Goal: Task Accomplishment & Management: Manage account settings

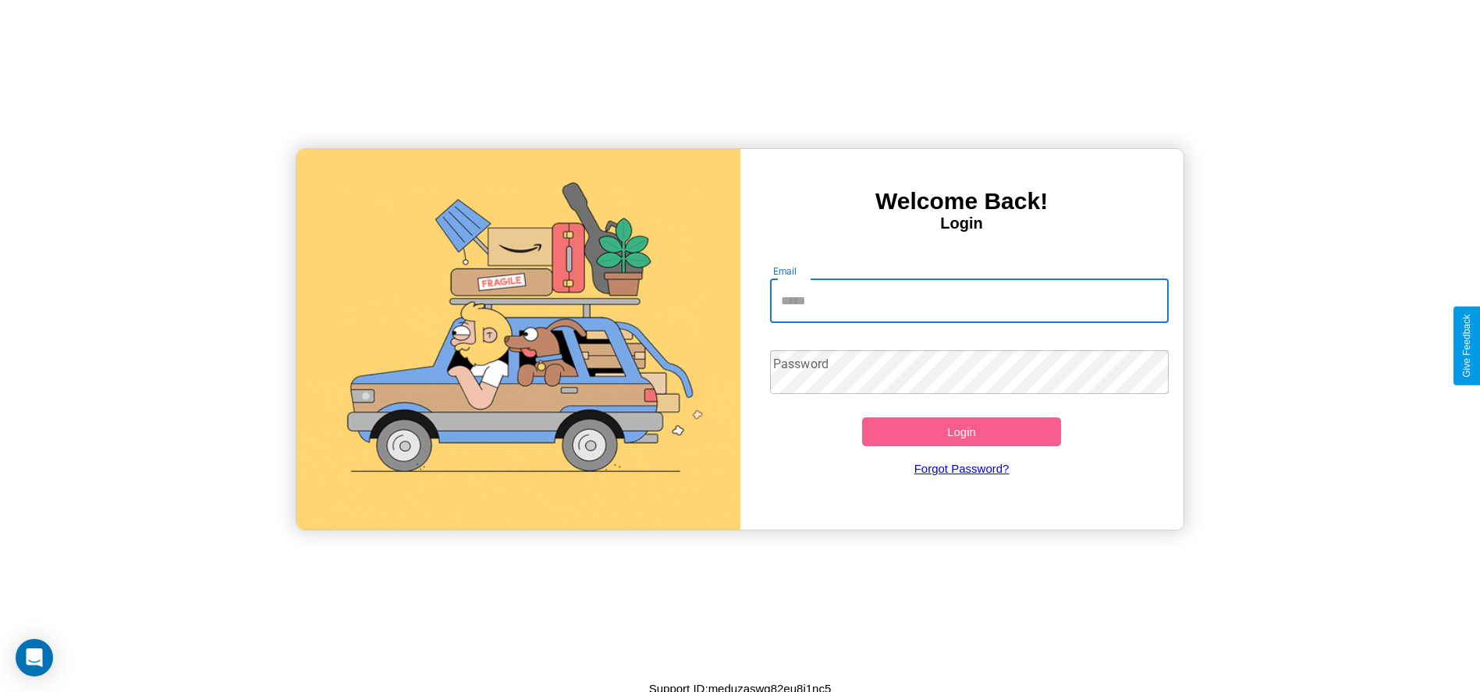
click at [969, 300] on input "Email" at bounding box center [969, 301] width 399 height 44
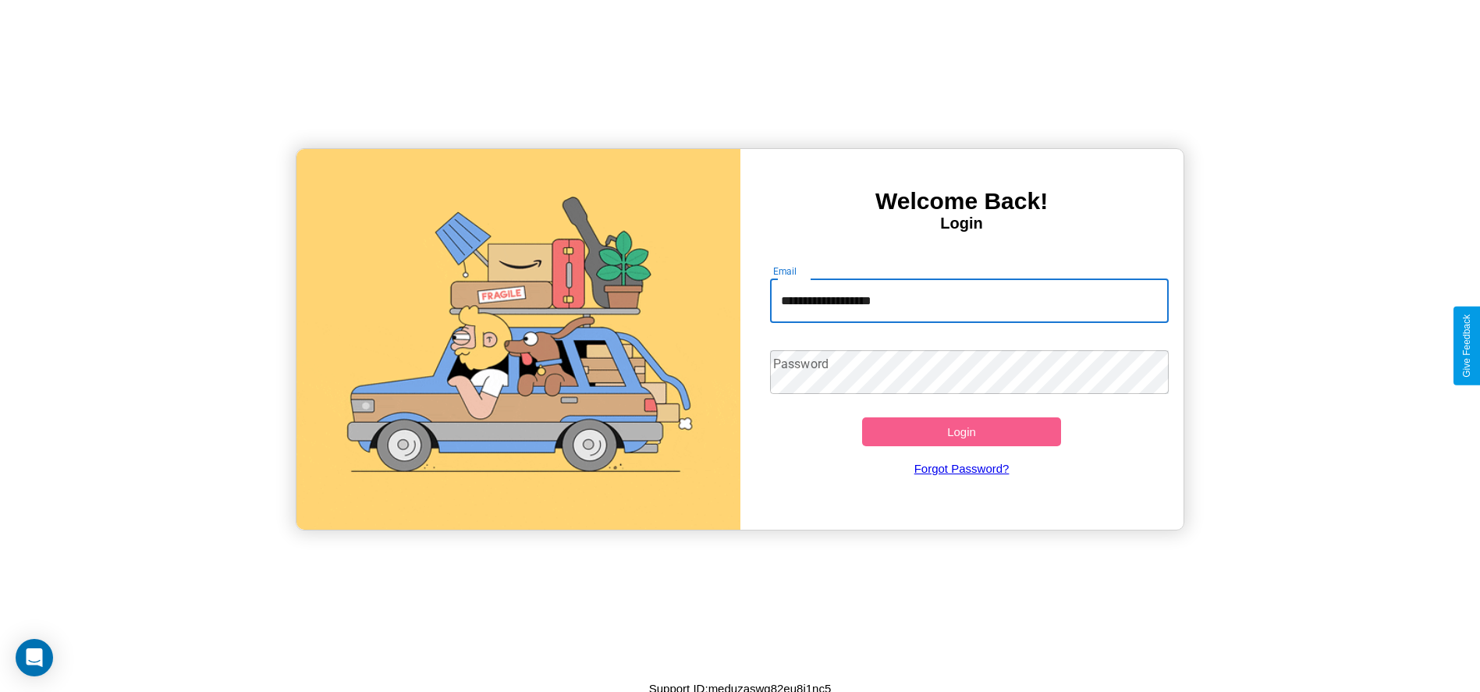
type input "**********"
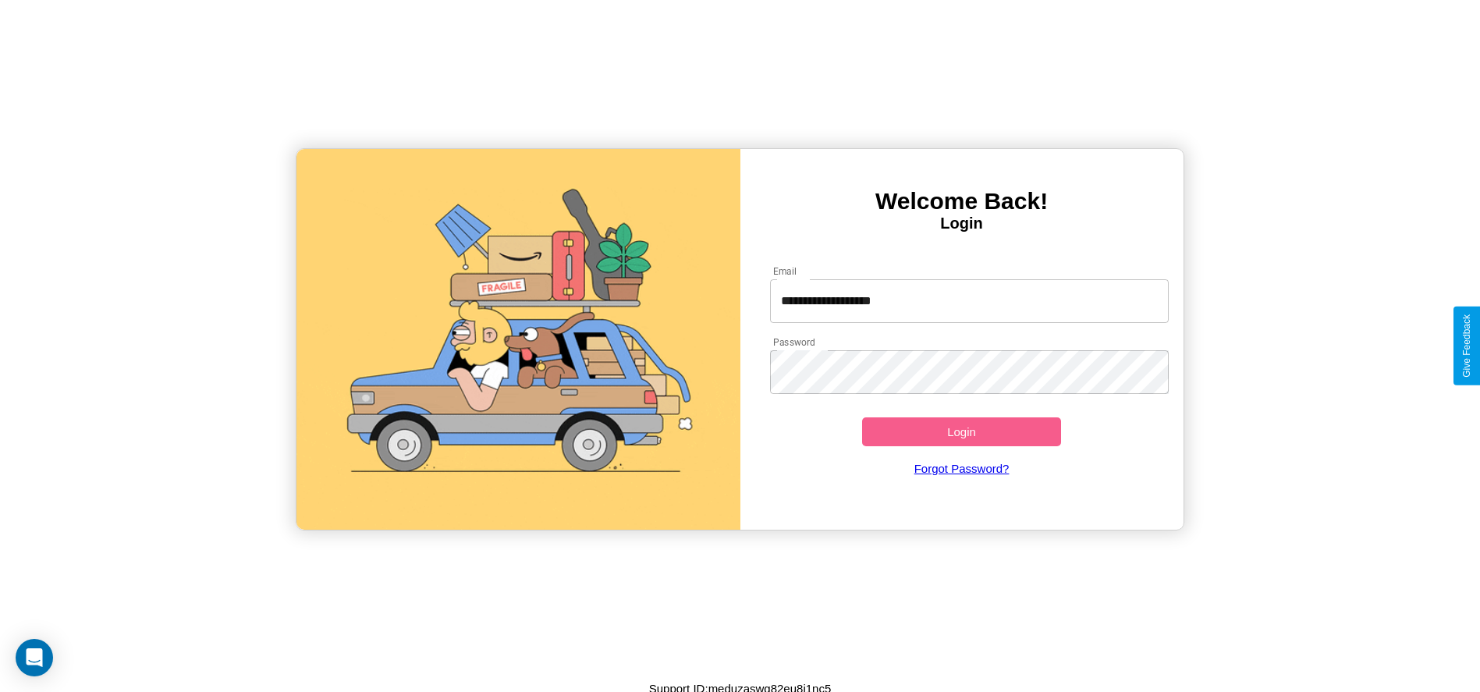
click at [961, 431] on button "Login" at bounding box center [962, 431] width 200 height 29
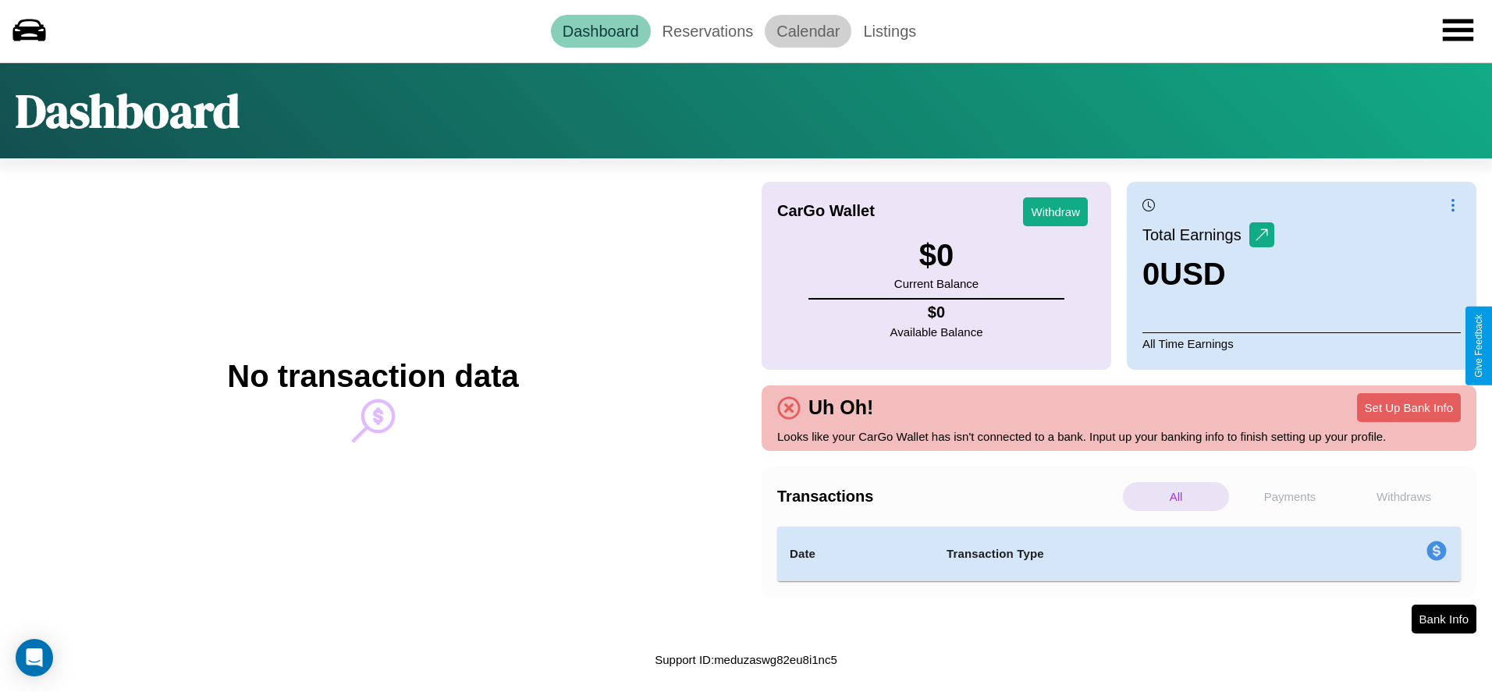
click at [807, 30] on link "Calendar" at bounding box center [808, 31] width 87 height 33
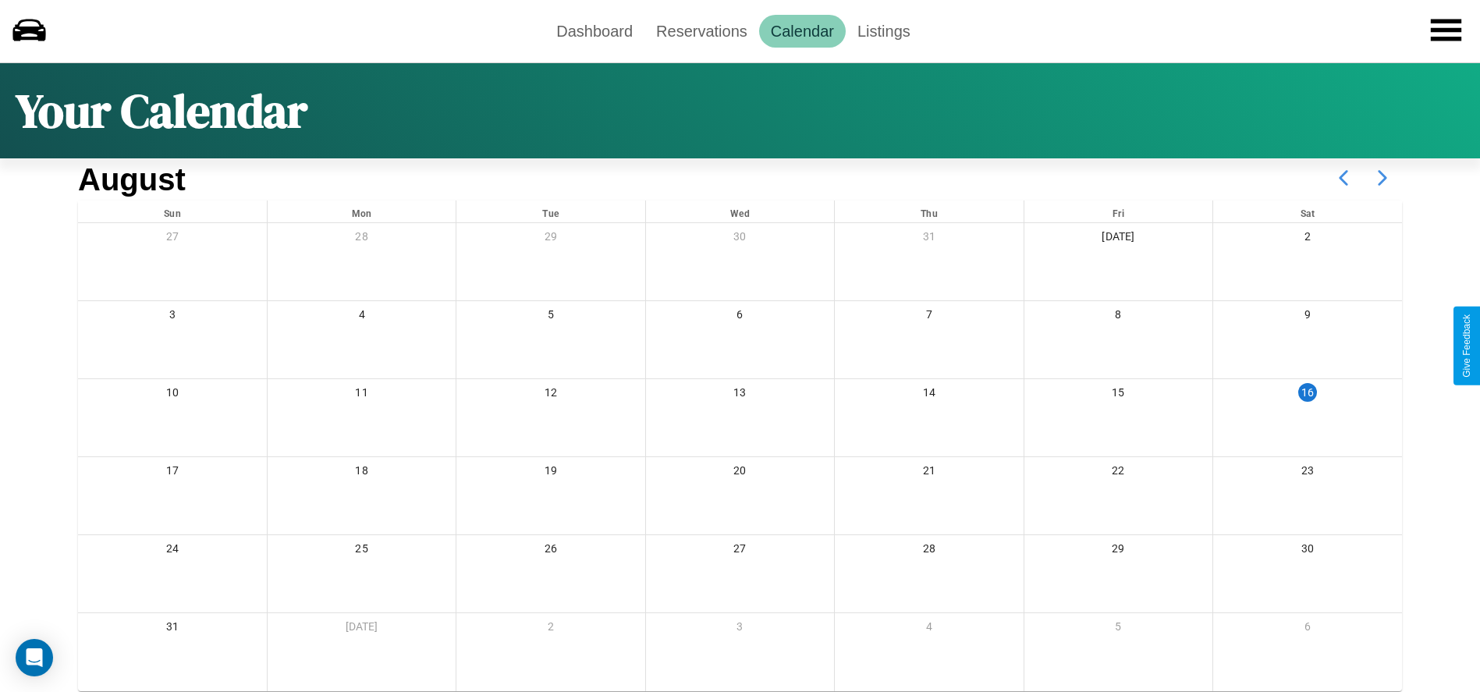
click at [1382, 178] on icon at bounding box center [1382, 177] width 39 height 39
click at [701, 30] on link "Reservations" at bounding box center [701, 31] width 115 height 33
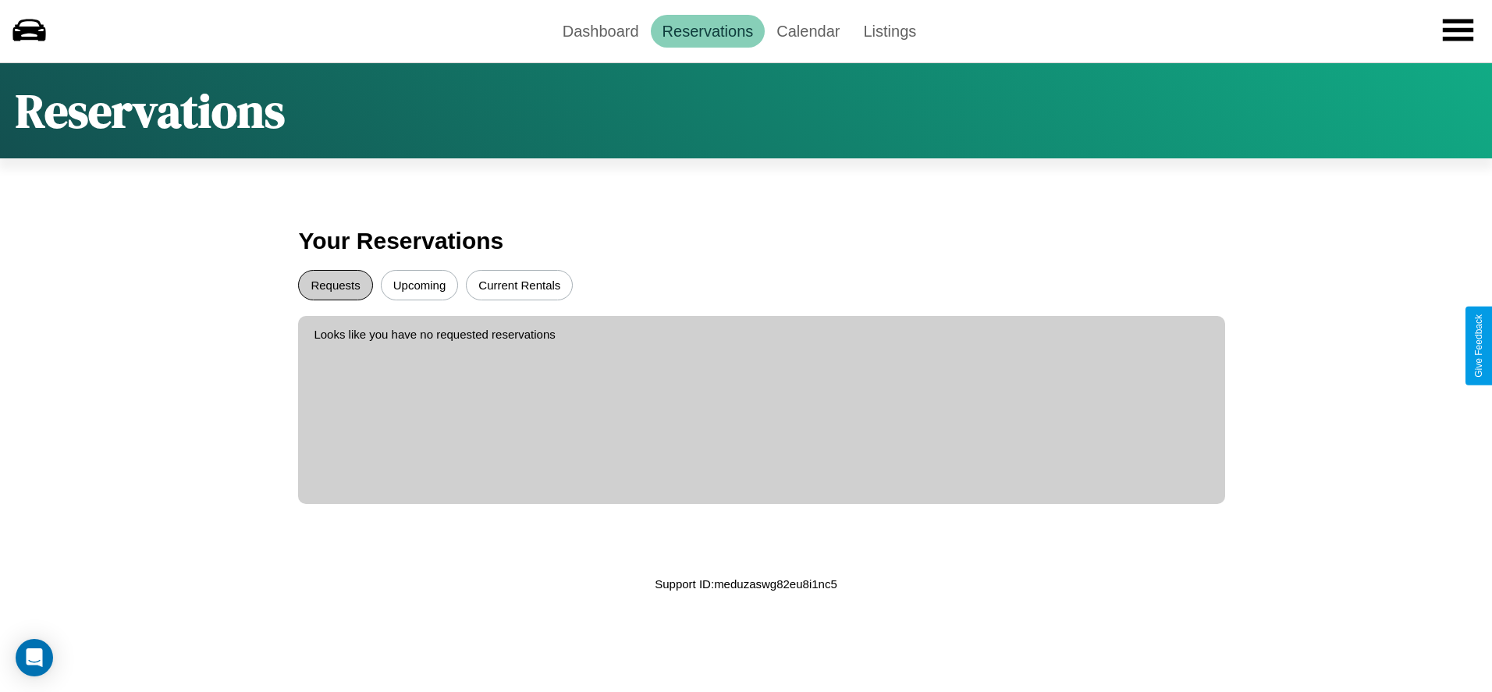
click at [335, 285] on button "Requests" at bounding box center [335, 285] width 74 height 30
click at [419, 285] on button "Upcoming" at bounding box center [420, 285] width 78 height 30
